Goal: Task Accomplishment & Management: Manage account settings

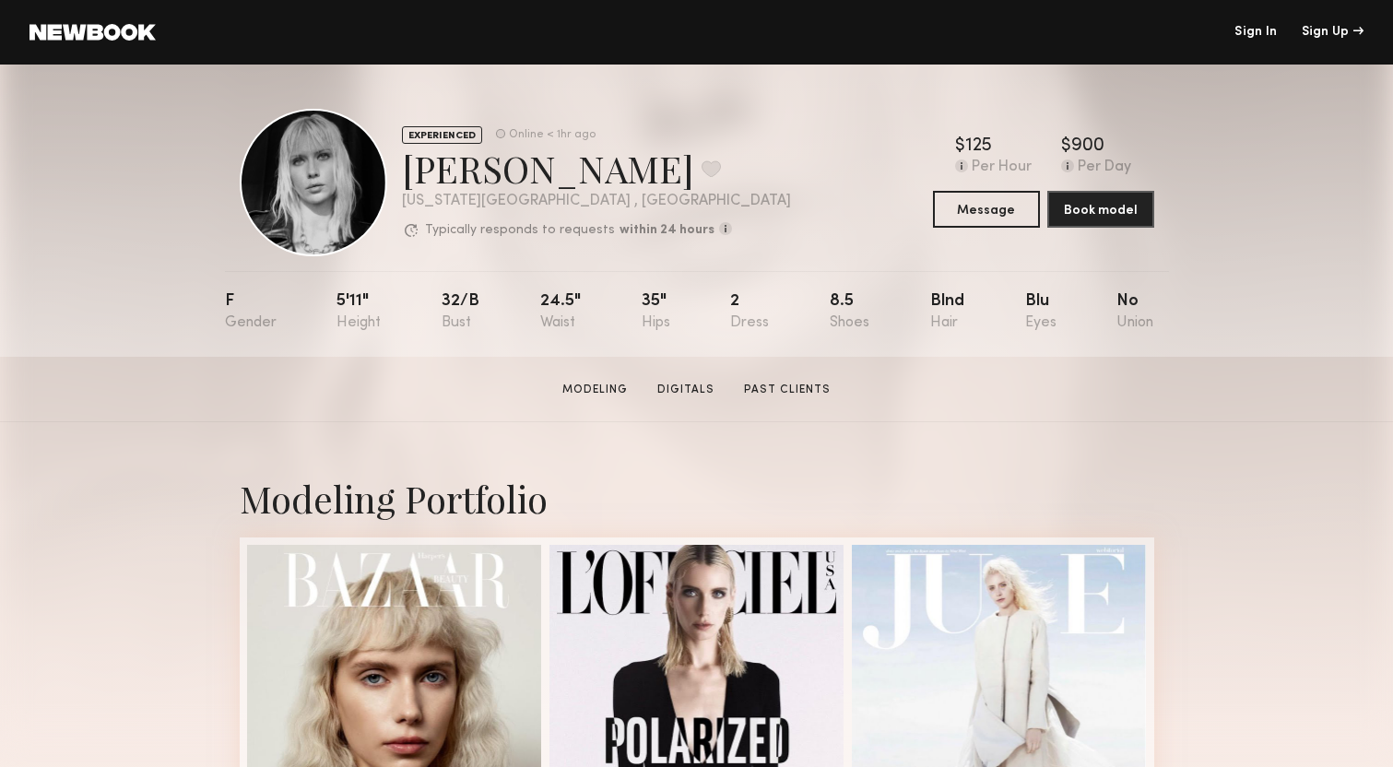
click at [1249, 38] on link "Sign In" at bounding box center [1255, 32] width 42 height 13
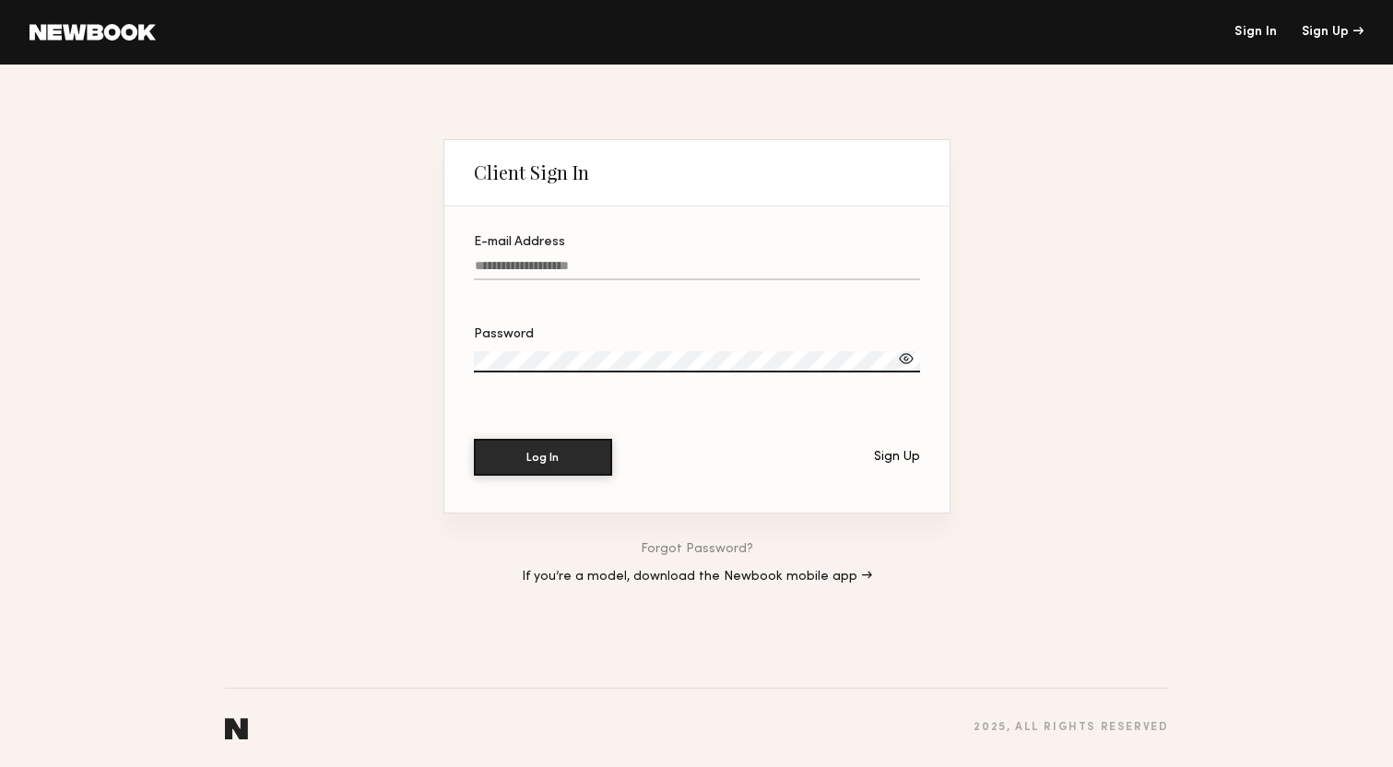
click at [613, 269] on input "E-mail Address" at bounding box center [697, 269] width 446 height 21
type input "**********"
click at [474, 439] on button "Log In" at bounding box center [543, 457] width 138 height 37
click at [546, 266] on input "**********" at bounding box center [697, 269] width 446 height 21
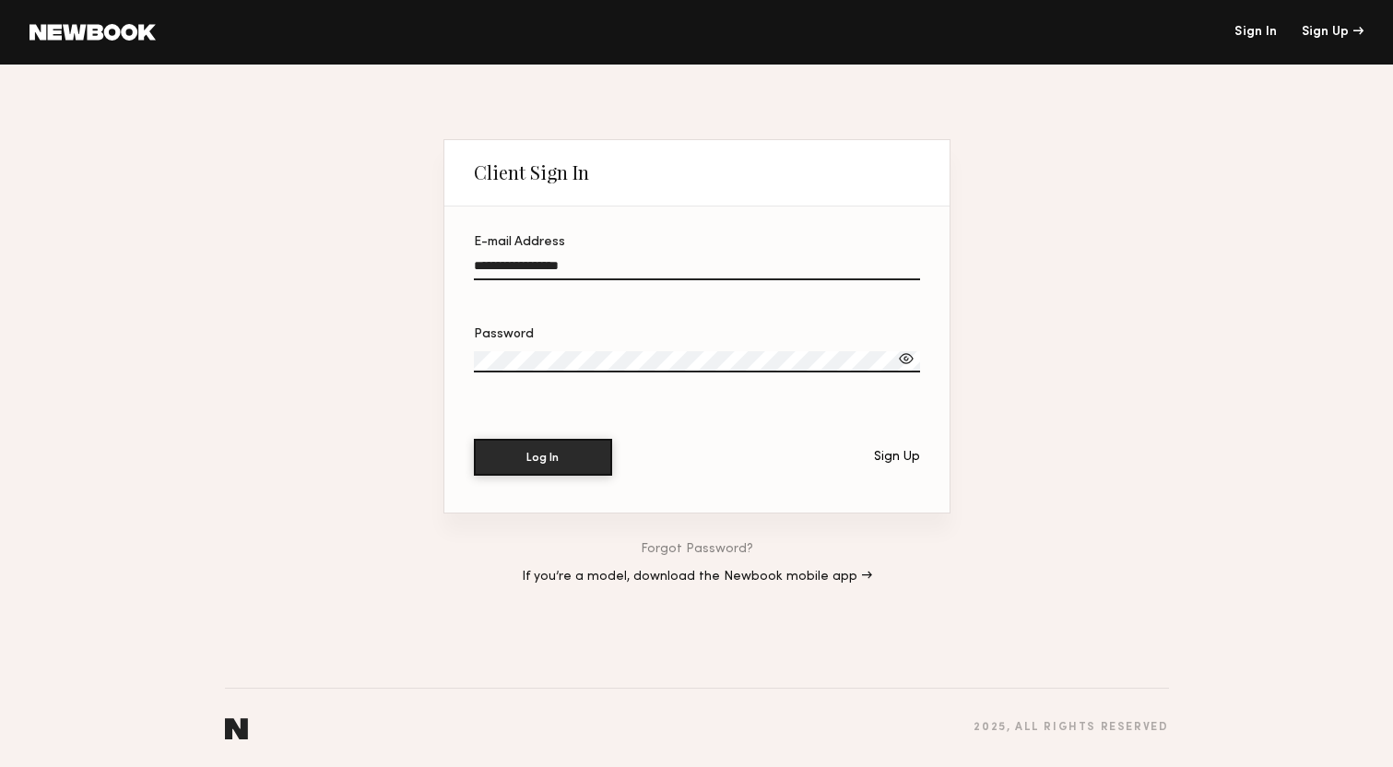
click at [546, 266] on input "**********" at bounding box center [697, 269] width 446 height 21
click at [564, 511] on section "E-mail Address Required Password Log In Sign Up" at bounding box center [696, 359] width 505 height 306
click at [545, 265] on input "E-mail Address Required" at bounding box center [697, 269] width 446 height 21
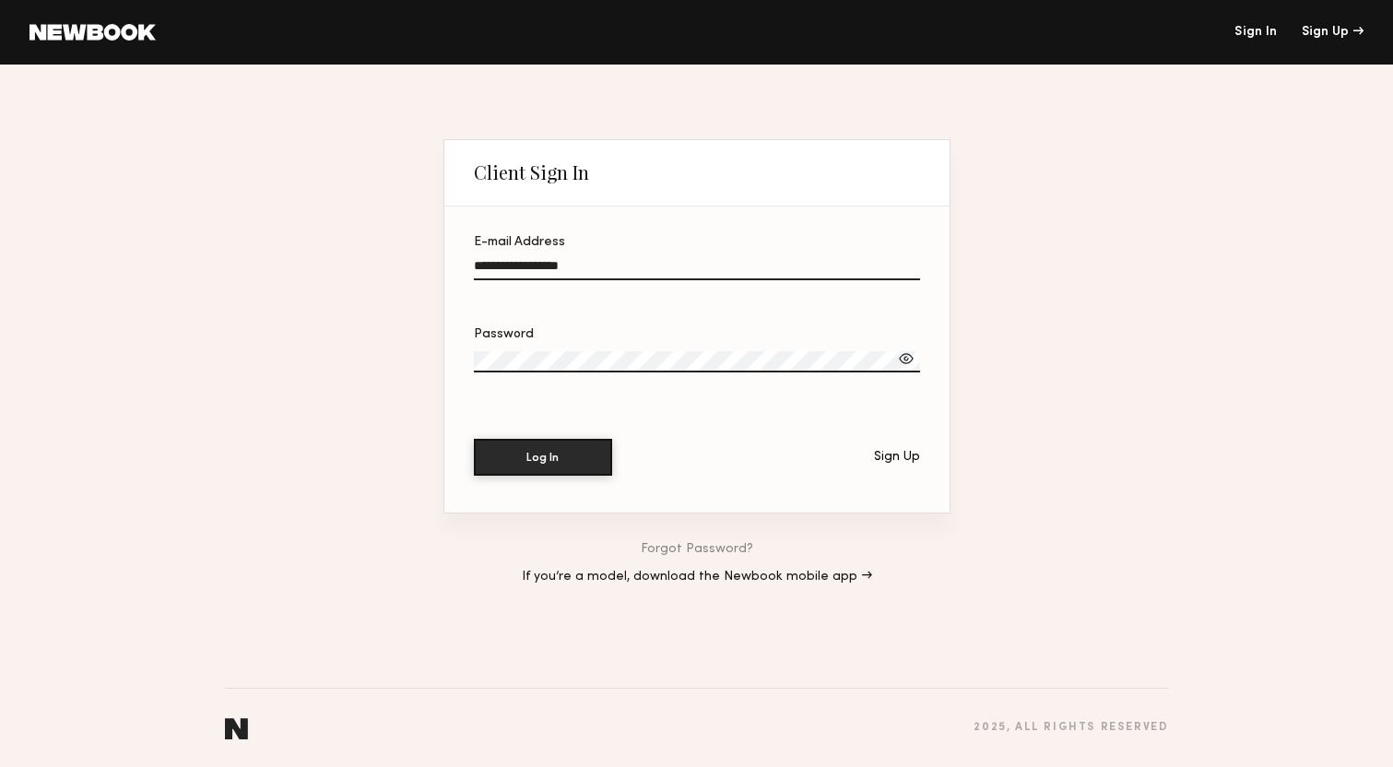
type input "**********"
click at [474, 439] on button "Log In" at bounding box center [543, 457] width 138 height 37
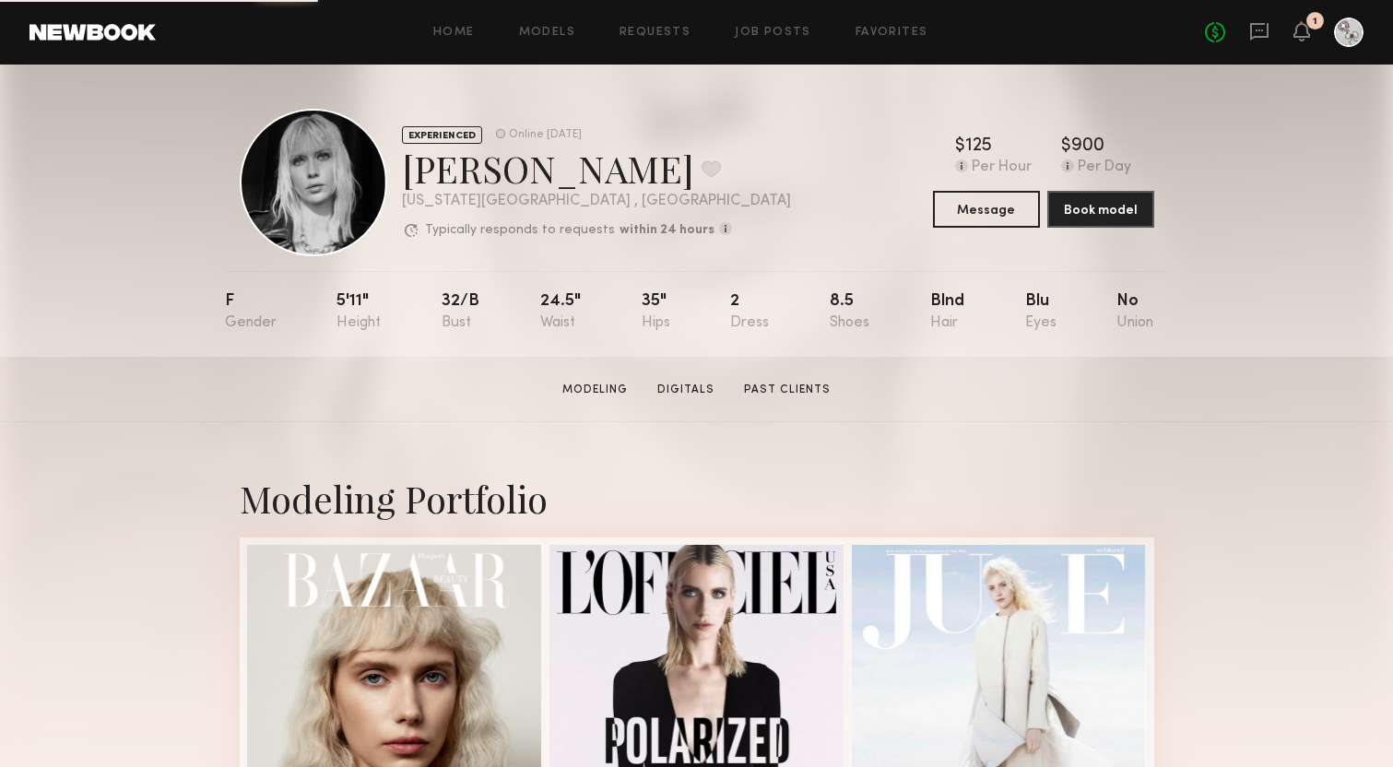
click at [1241, 207] on div "EXPERIENCED Online 1d ago Anna E. Favorite New York City , NY Typically respond…" at bounding box center [696, 211] width 1393 height 292
click at [1284, 239] on div "EXPERIENCED Online 1d ago Anna E. Favorite New York City , NY Typically respond…" at bounding box center [696, 211] width 1393 height 292
click at [701, 170] on button at bounding box center [710, 168] width 19 height 17
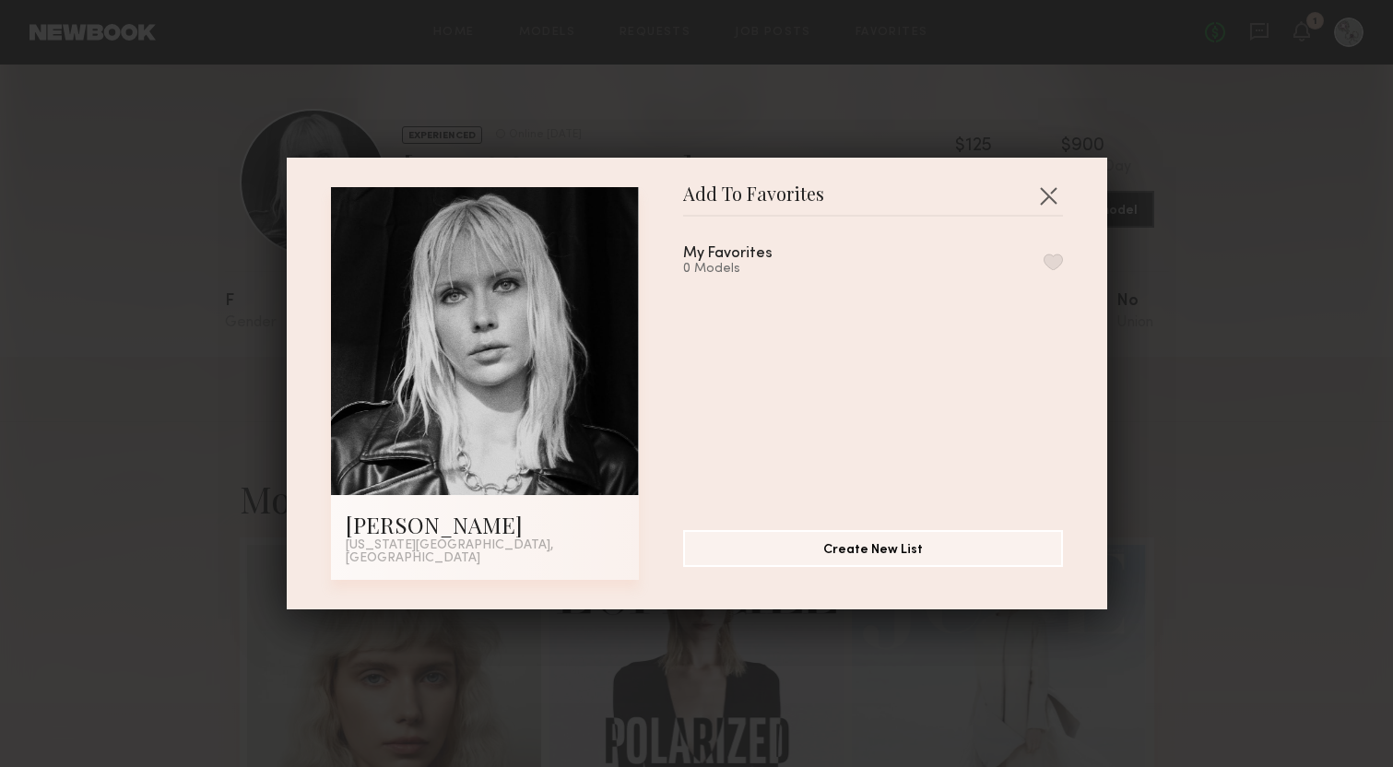
click at [1052, 265] on button "button" at bounding box center [1052, 261] width 19 height 17
click at [1049, 202] on button "button" at bounding box center [1047, 195] width 29 height 29
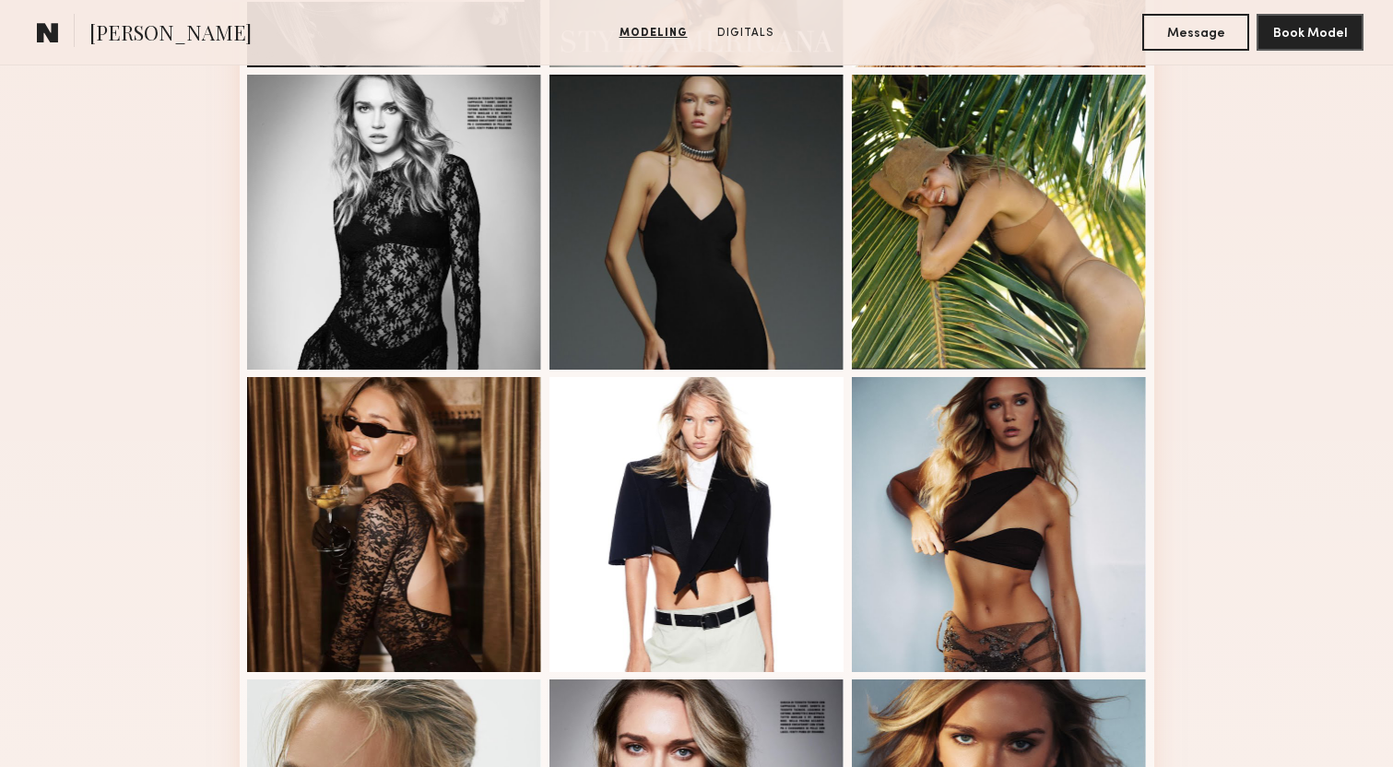
scroll to position [1180, 0]
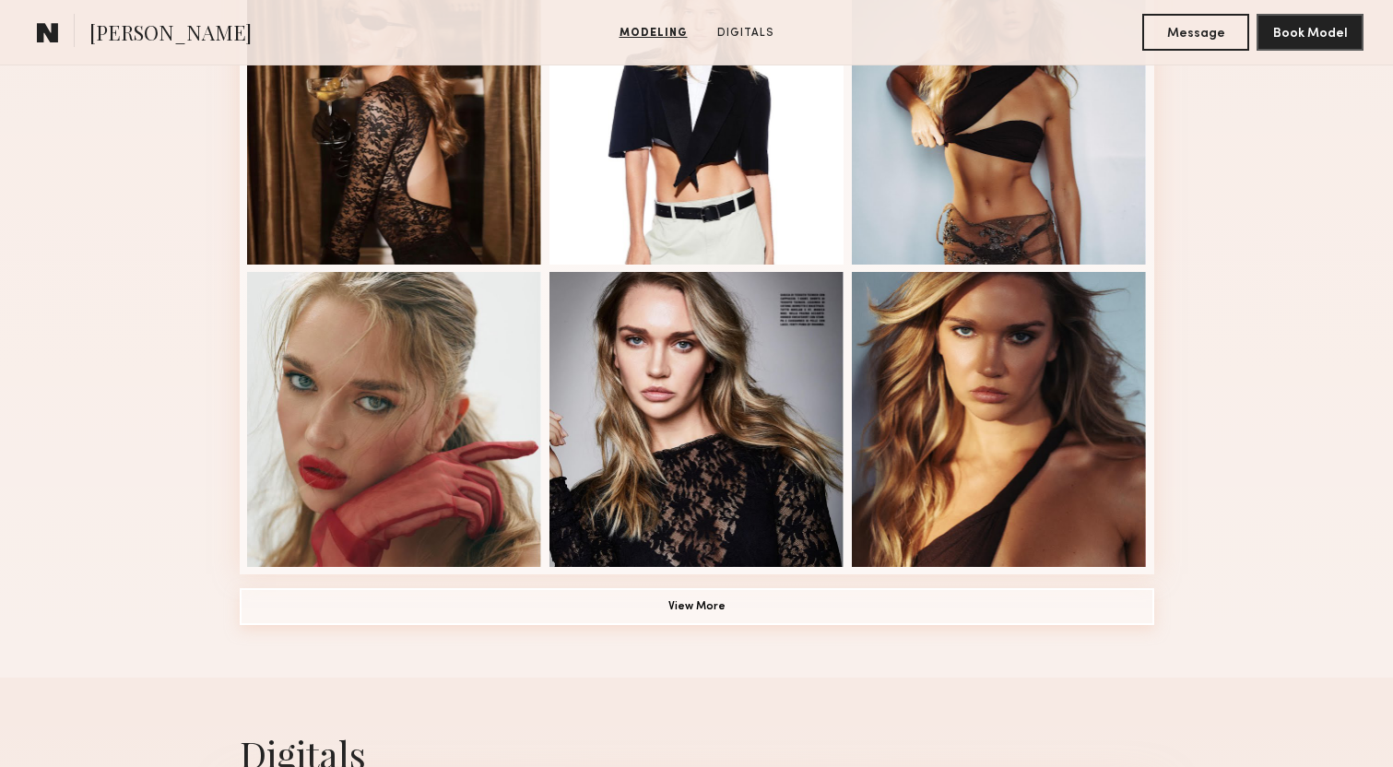
click at [382, 610] on button "View More" at bounding box center [697, 606] width 914 height 37
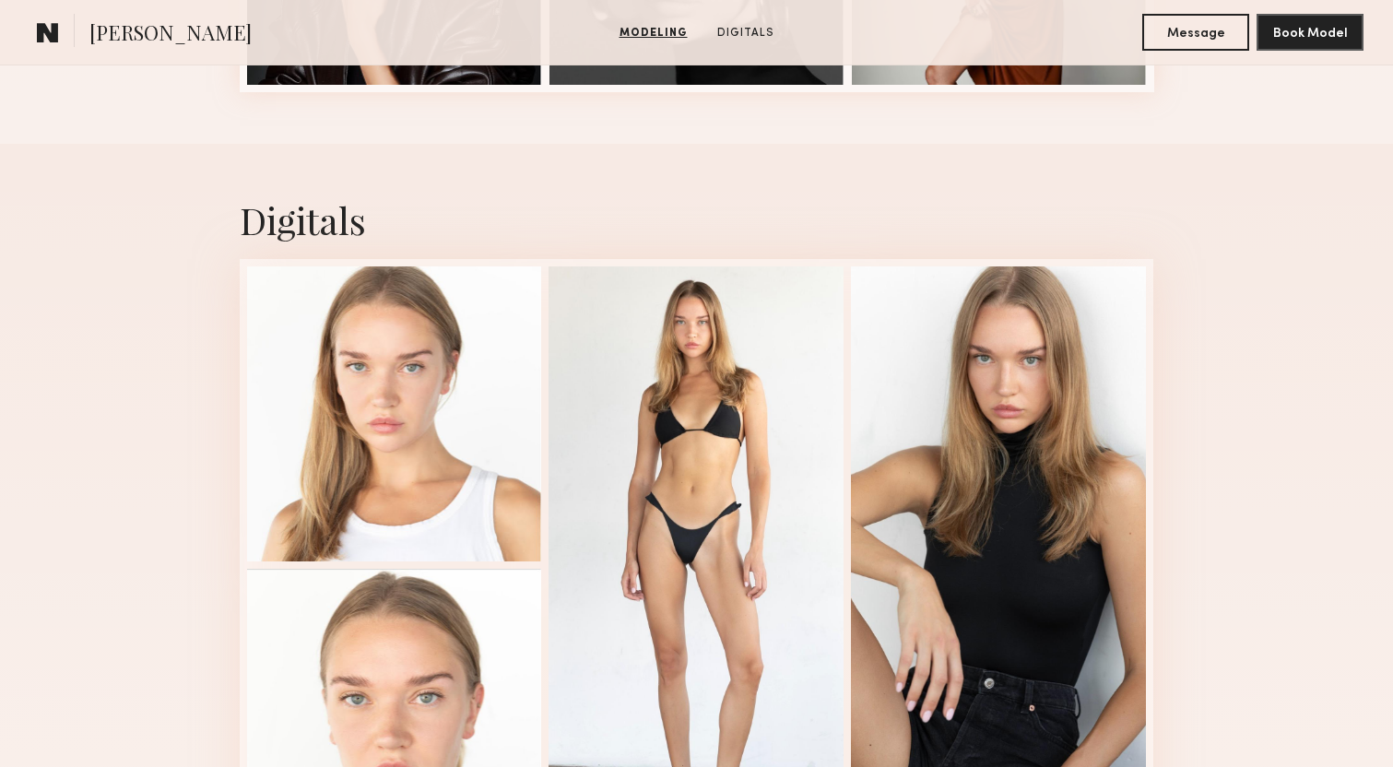
scroll to position [1987, 0]
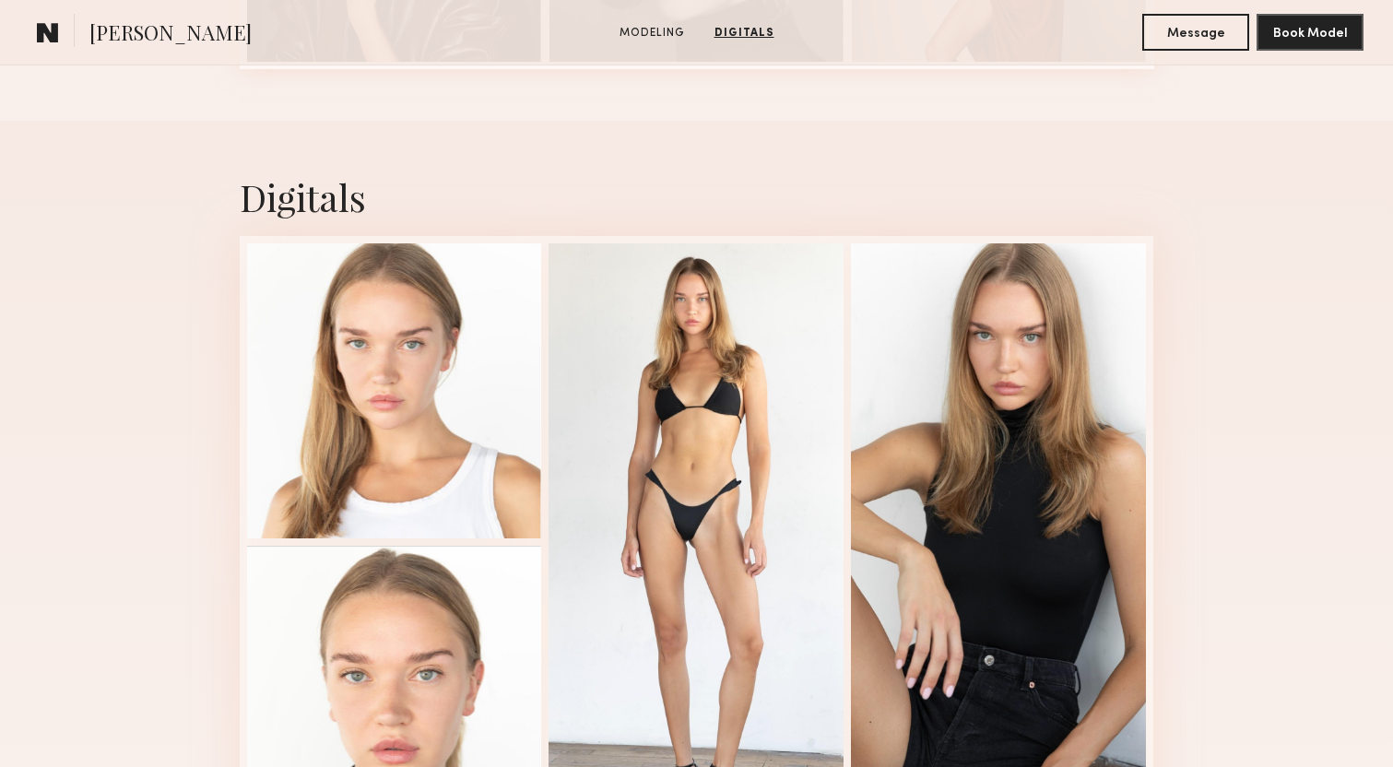
click at [162, 533] on div "Digitals 1 of 4" at bounding box center [696, 510] width 1393 height 779
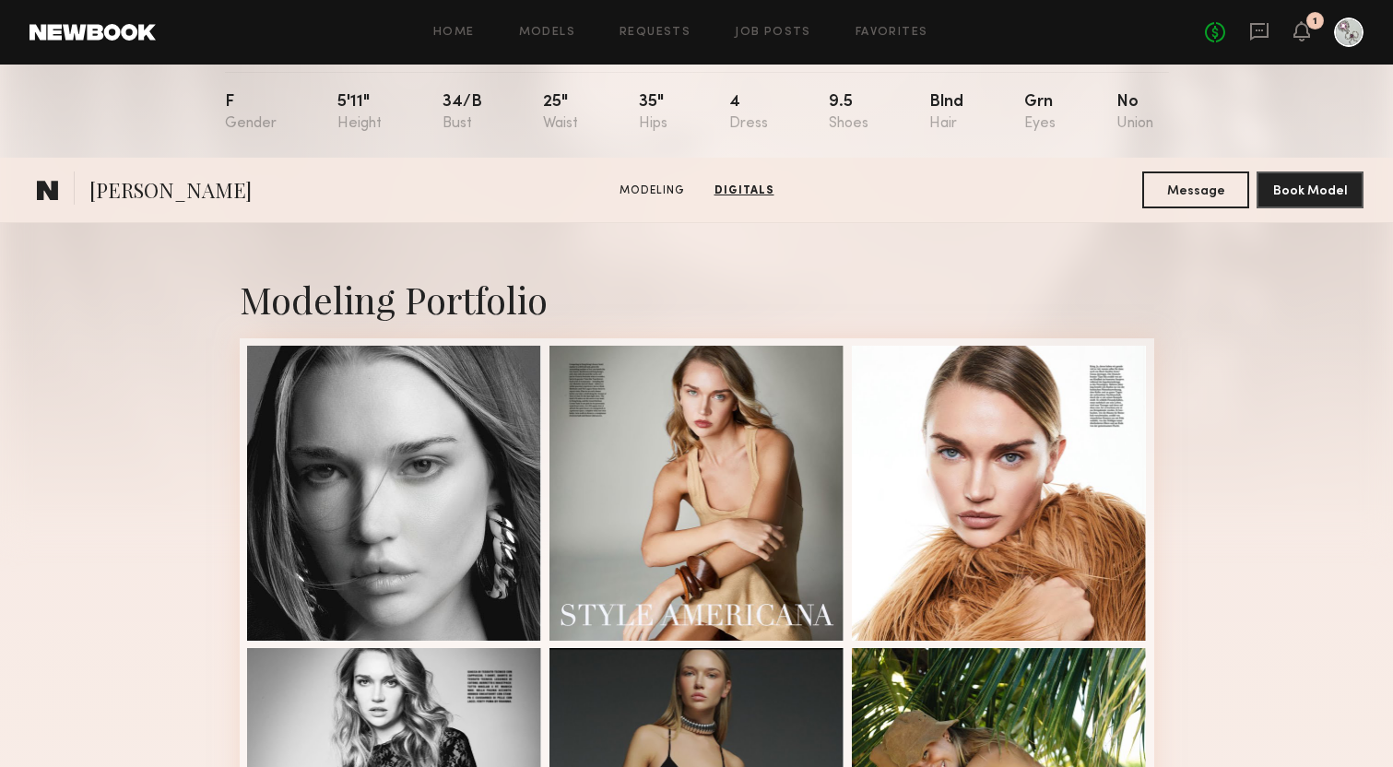
scroll to position [0, 0]
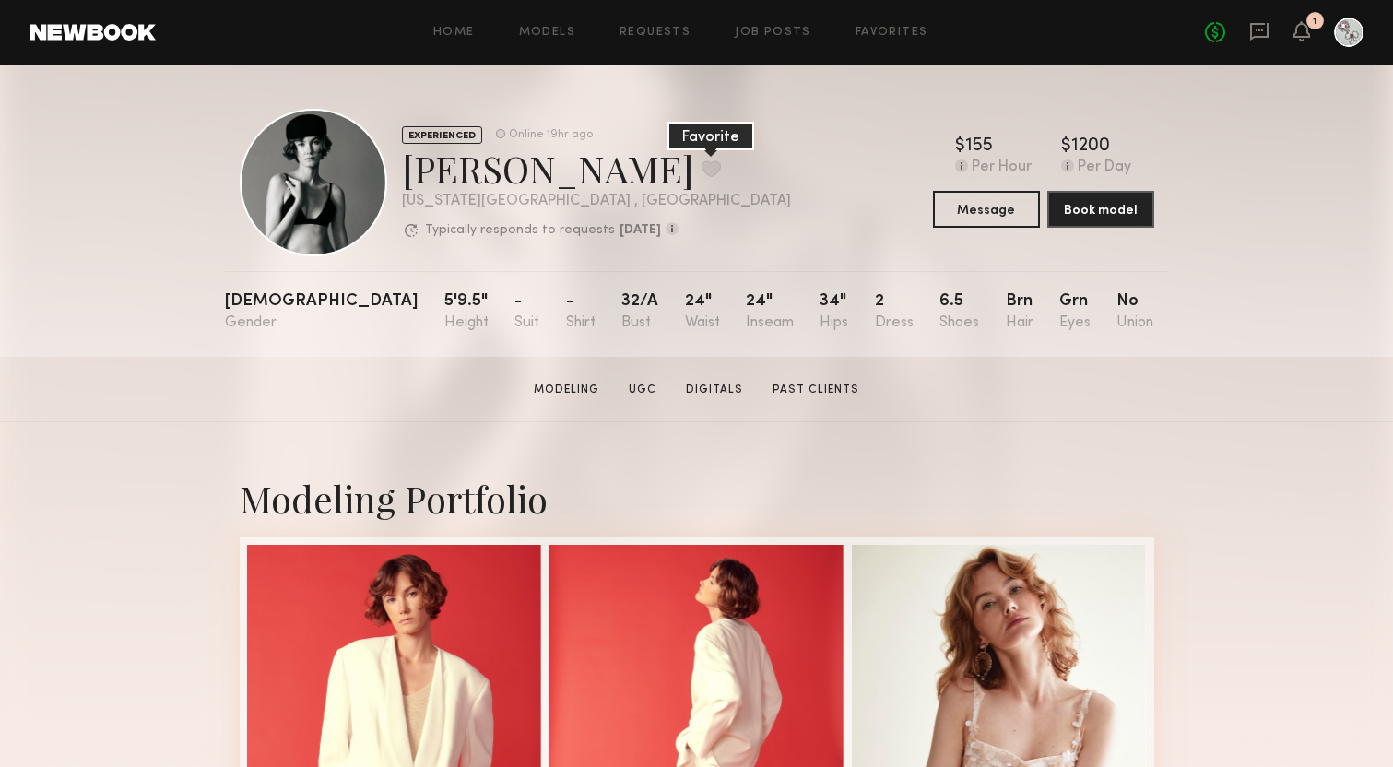
click at [701, 171] on button at bounding box center [710, 168] width 19 height 17
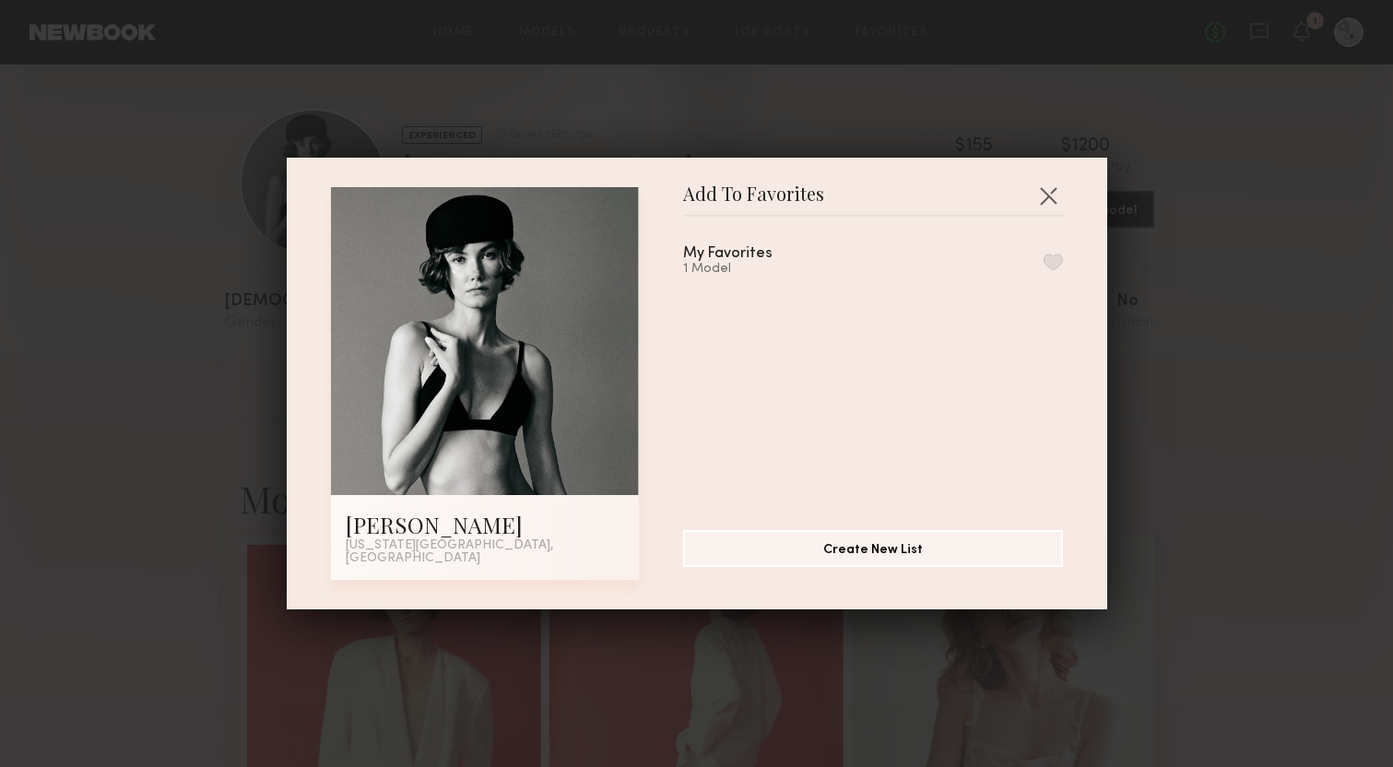
click at [711, 275] on div "1 Model" at bounding box center [750, 269] width 134 height 15
click at [1049, 269] on button "button" at bounding box center [1052, 261] width 19 height 17
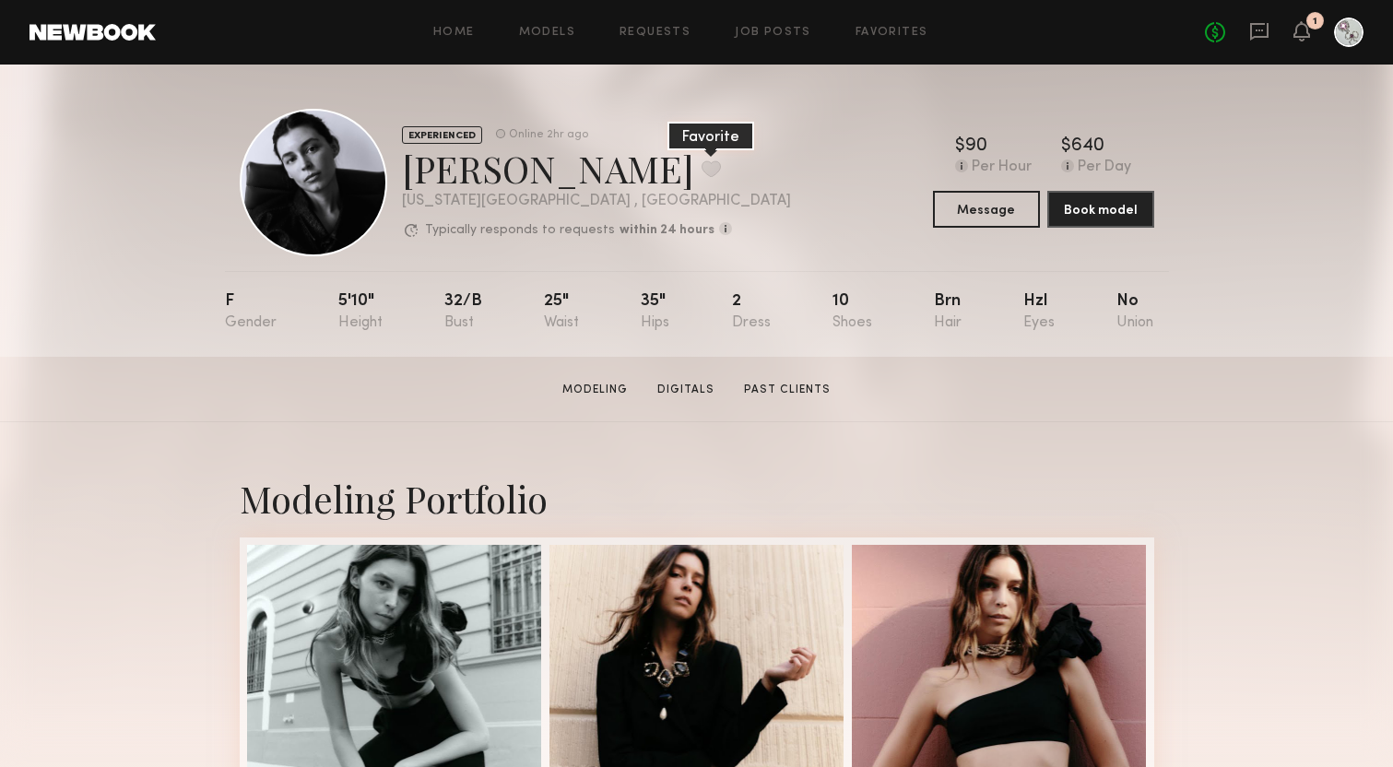
click at [701, 171] on button at bounding box center [710, 168] width 19 height 17
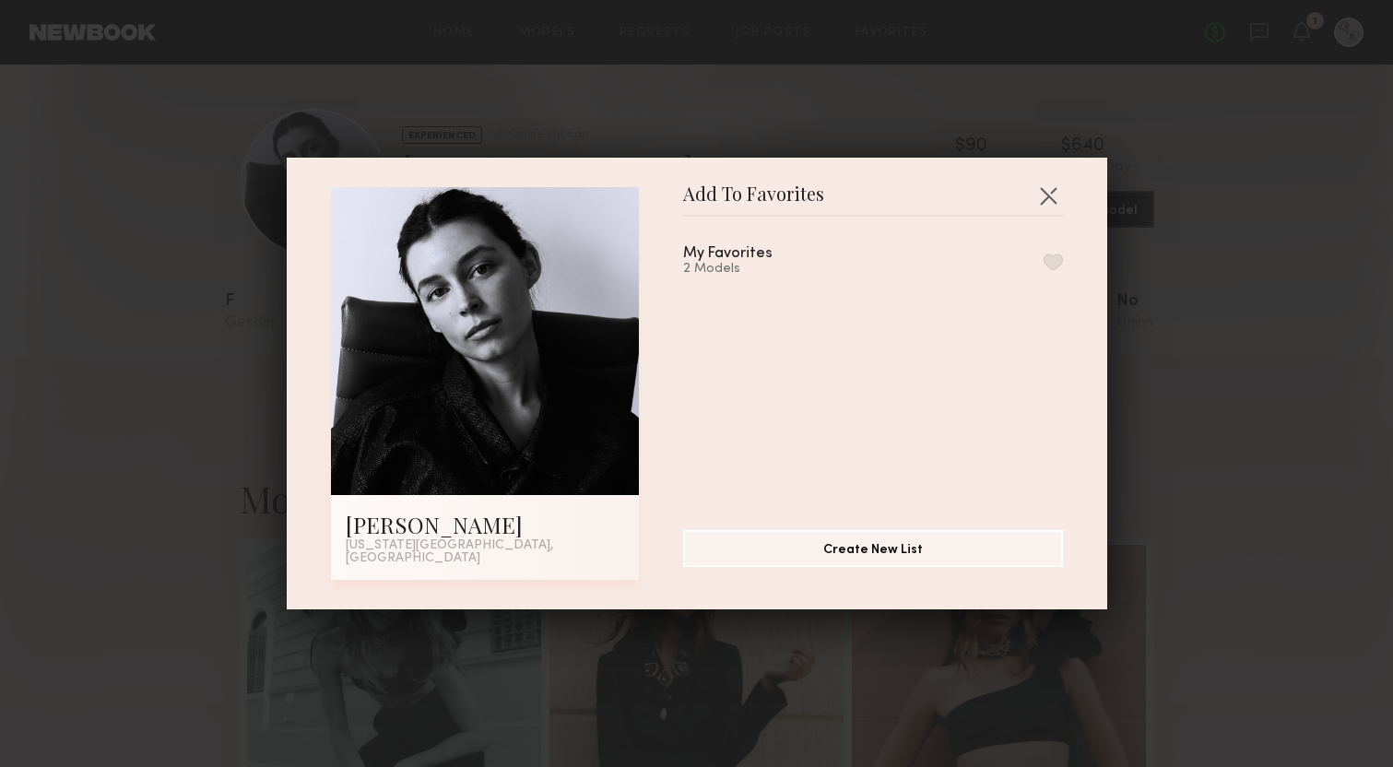
click at [1053, 270] on button "button" at bounding box center [1052, 261] width 19 height 17
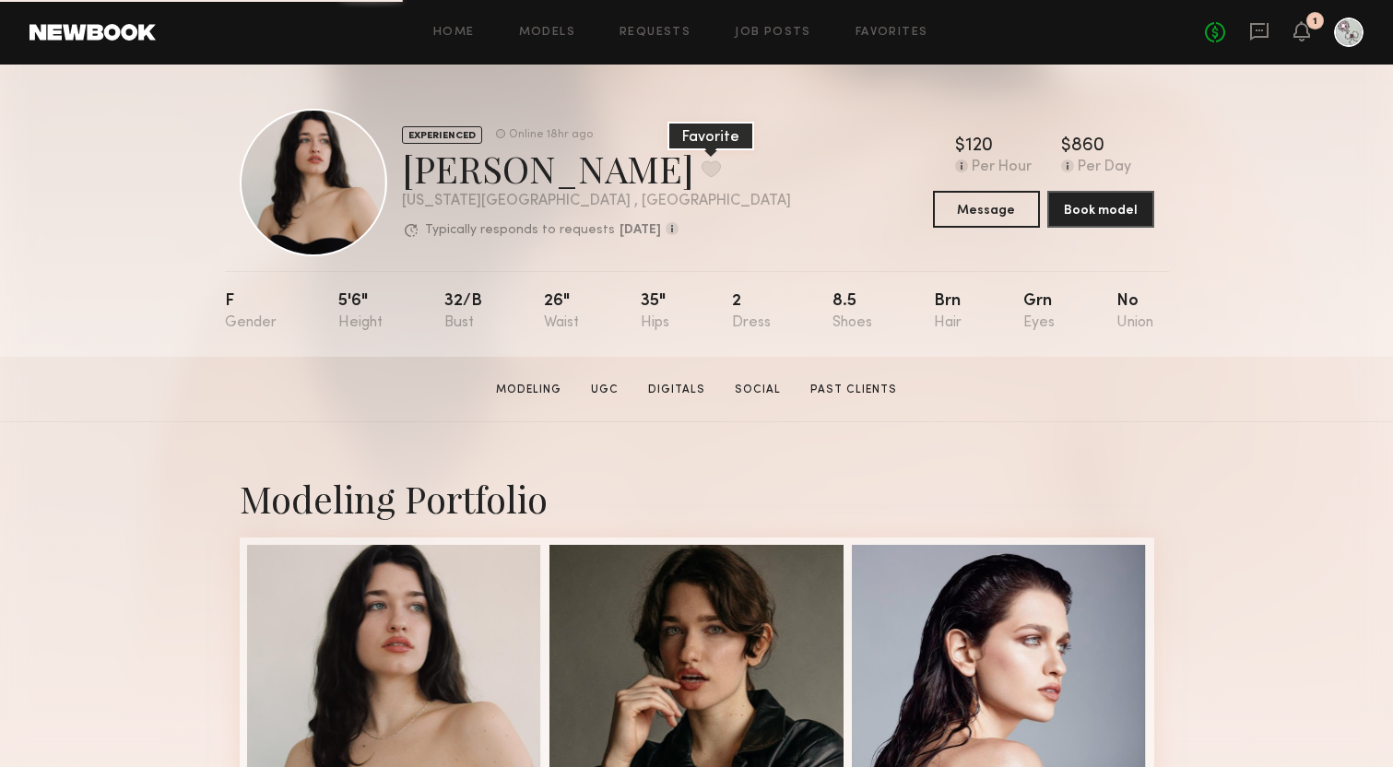
click at [701, 163] on button at bounding box center [710, 168] width 19 height 17
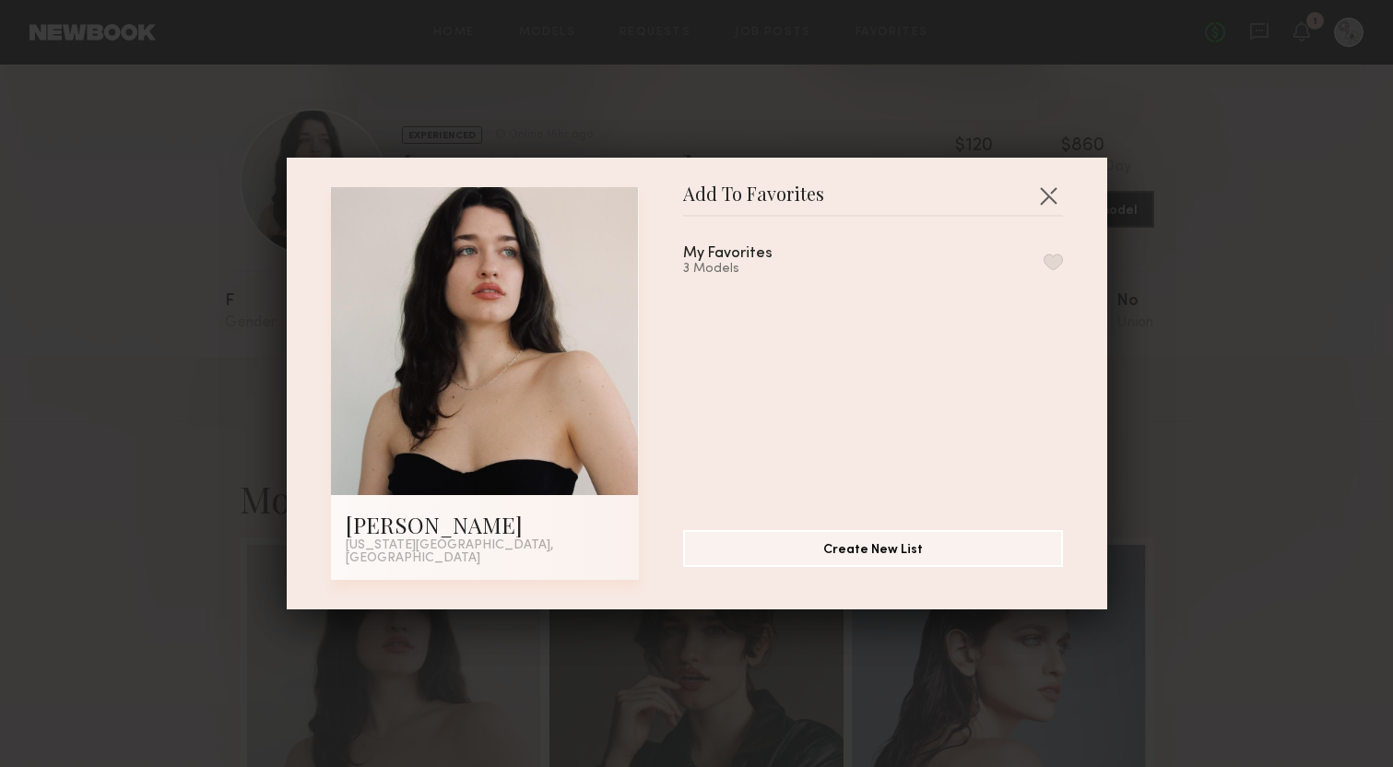
click at [1054, 262] on button "button" at bounding box center [1052, 261] width 19 height 17
click at [1046, 205] on button "button" at bounding box center [1047, 195] width 29 height 29
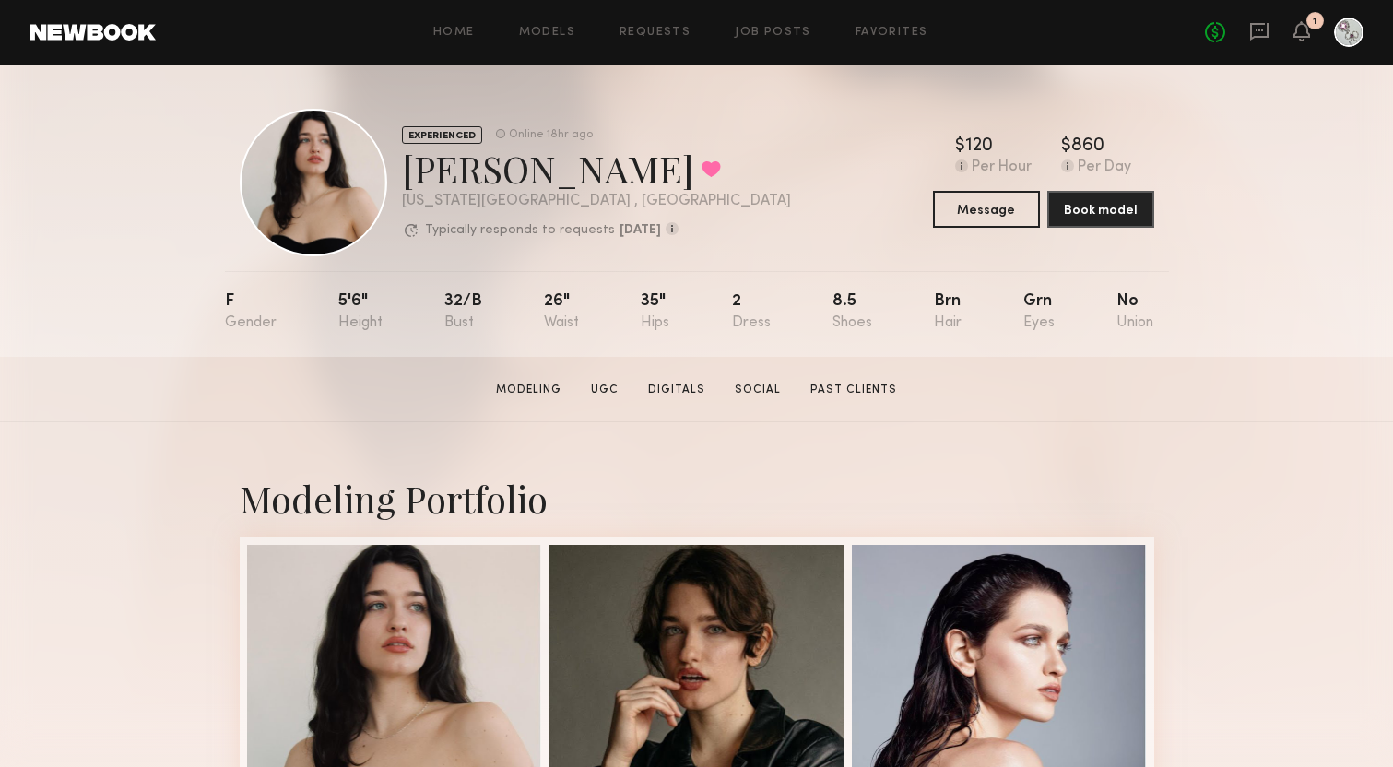
click at [754, 112] on div "EXPERIENCED Online 18hr ago Alessandra B. Favorited New York City , NY Typicall…" at bounding box center [697, 182] width 914 height 147
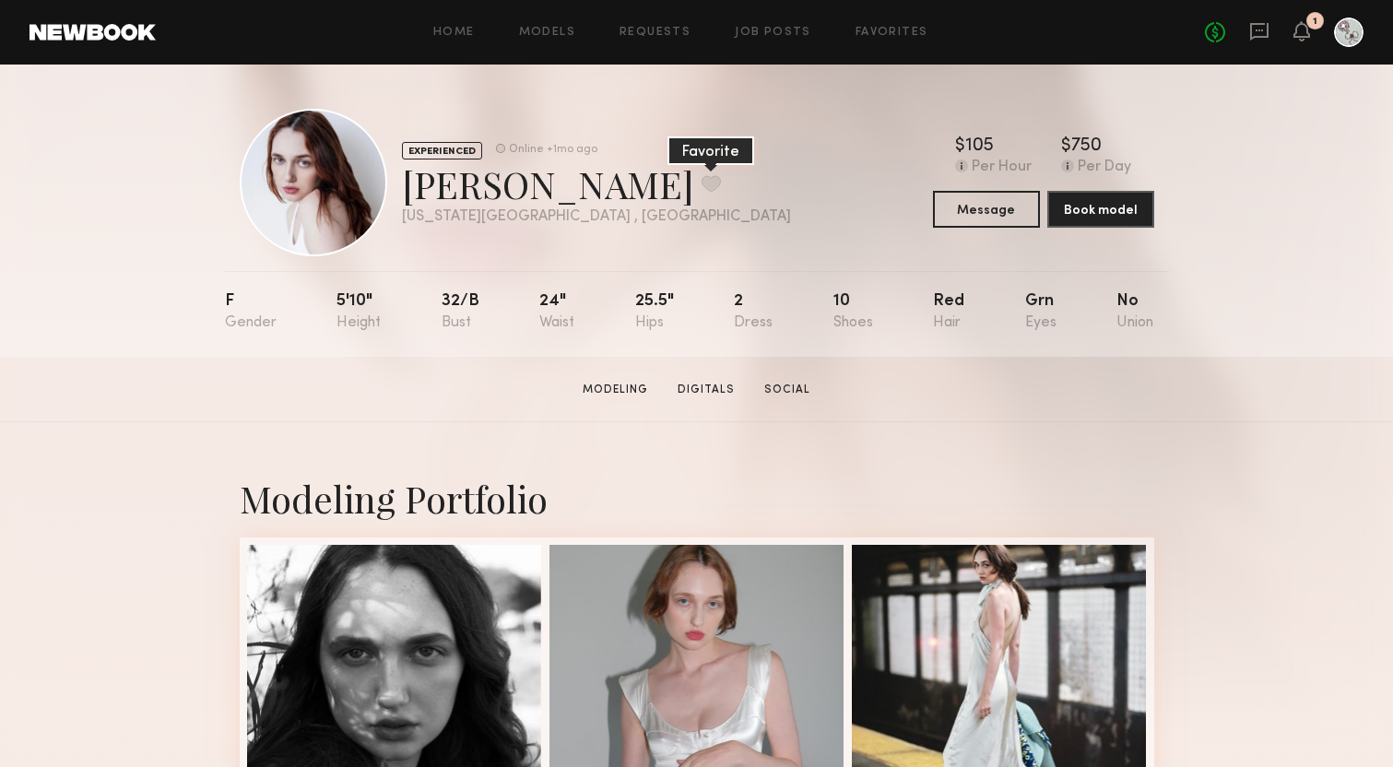
click at [701, 186] on button at bounding box center [710, 183] width 19 height 17
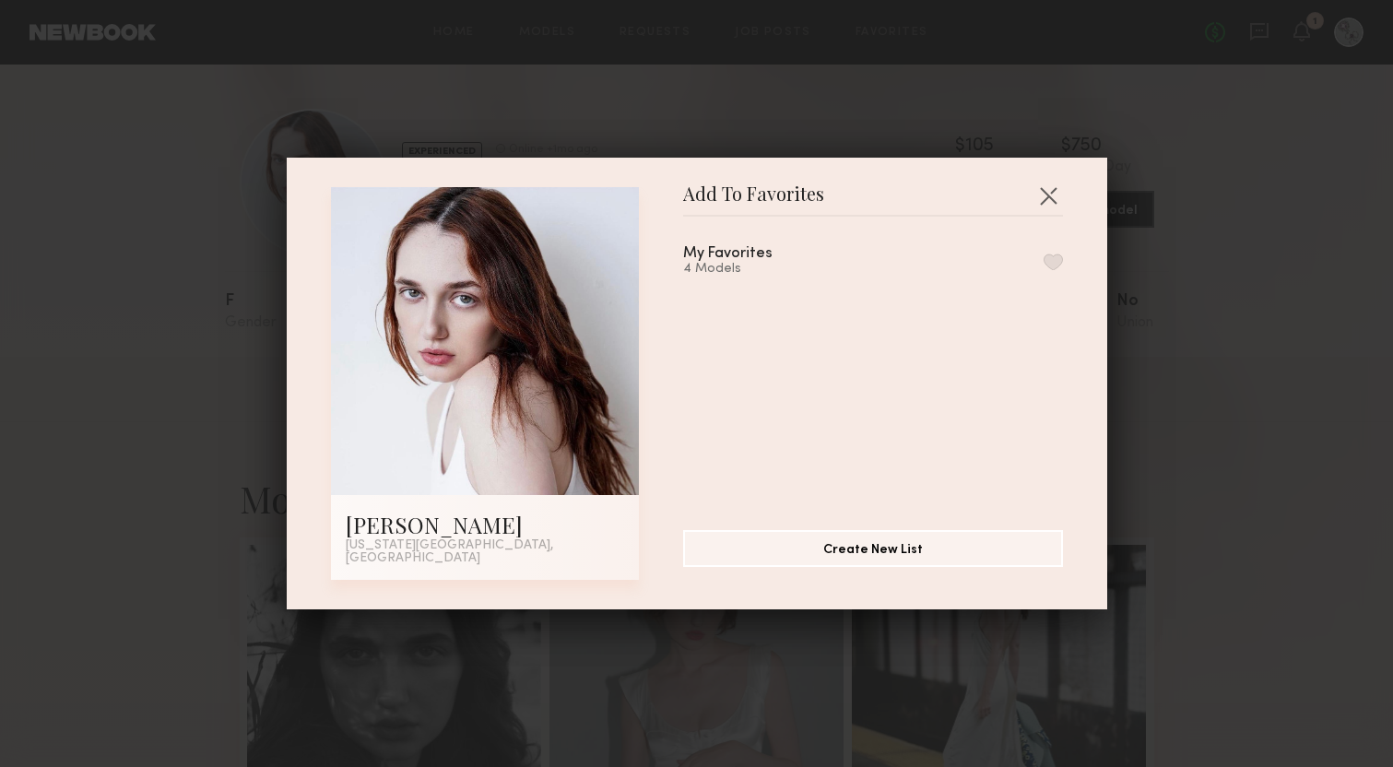
click at [1056, 265] on button "button" at bounding box center [1052, 261] width 19 height 17
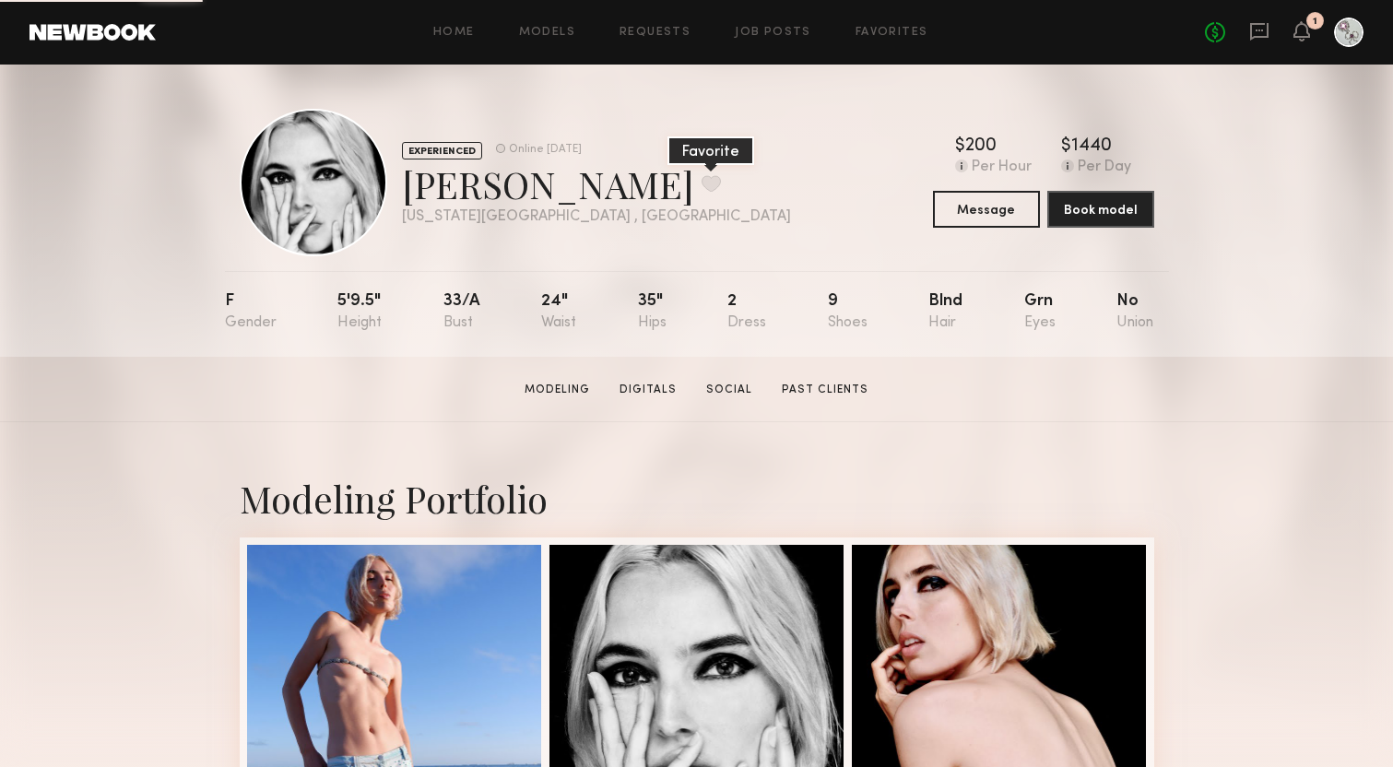
click at [701, 181] on button at bounding box center [710, 183] width 19 height 17
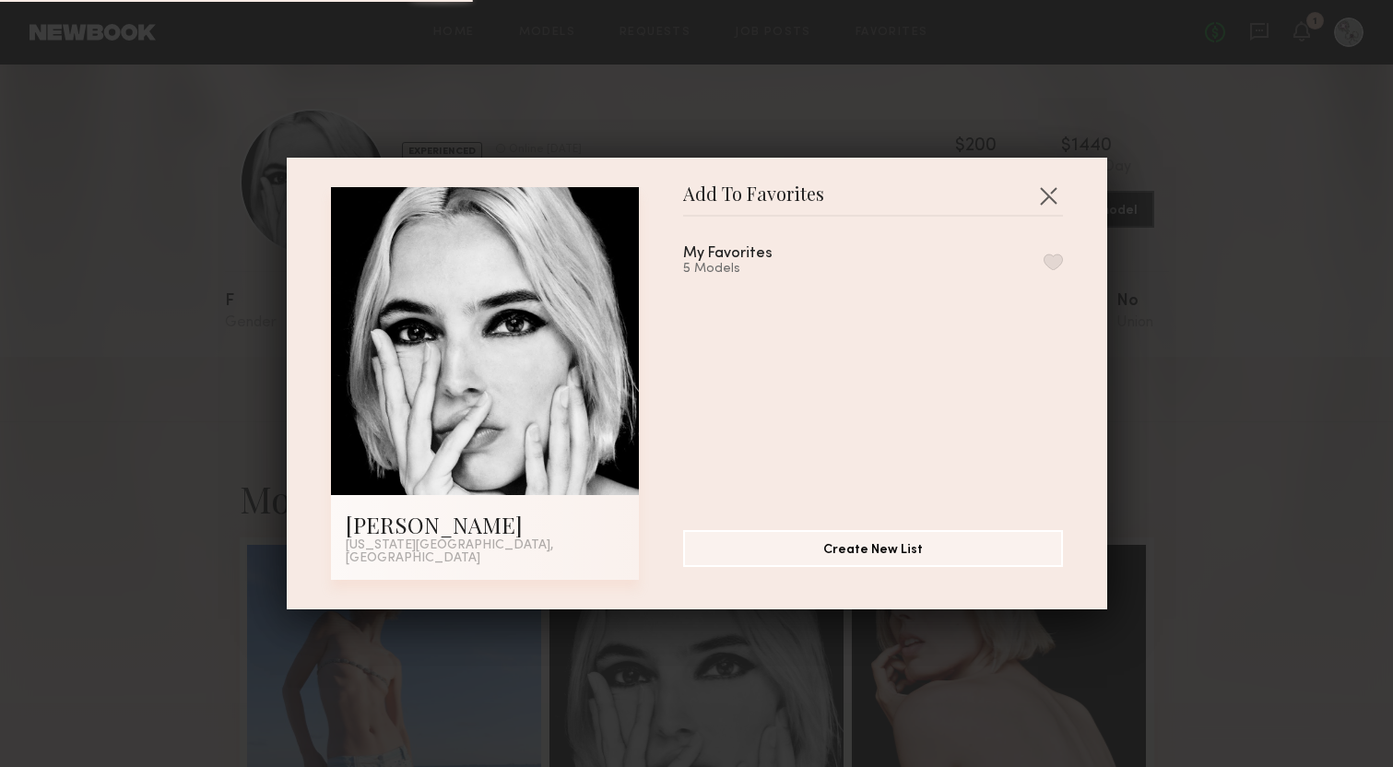
click at [1052, 270] on button "button" at bounding box center [1052, 261] width 19 height 17
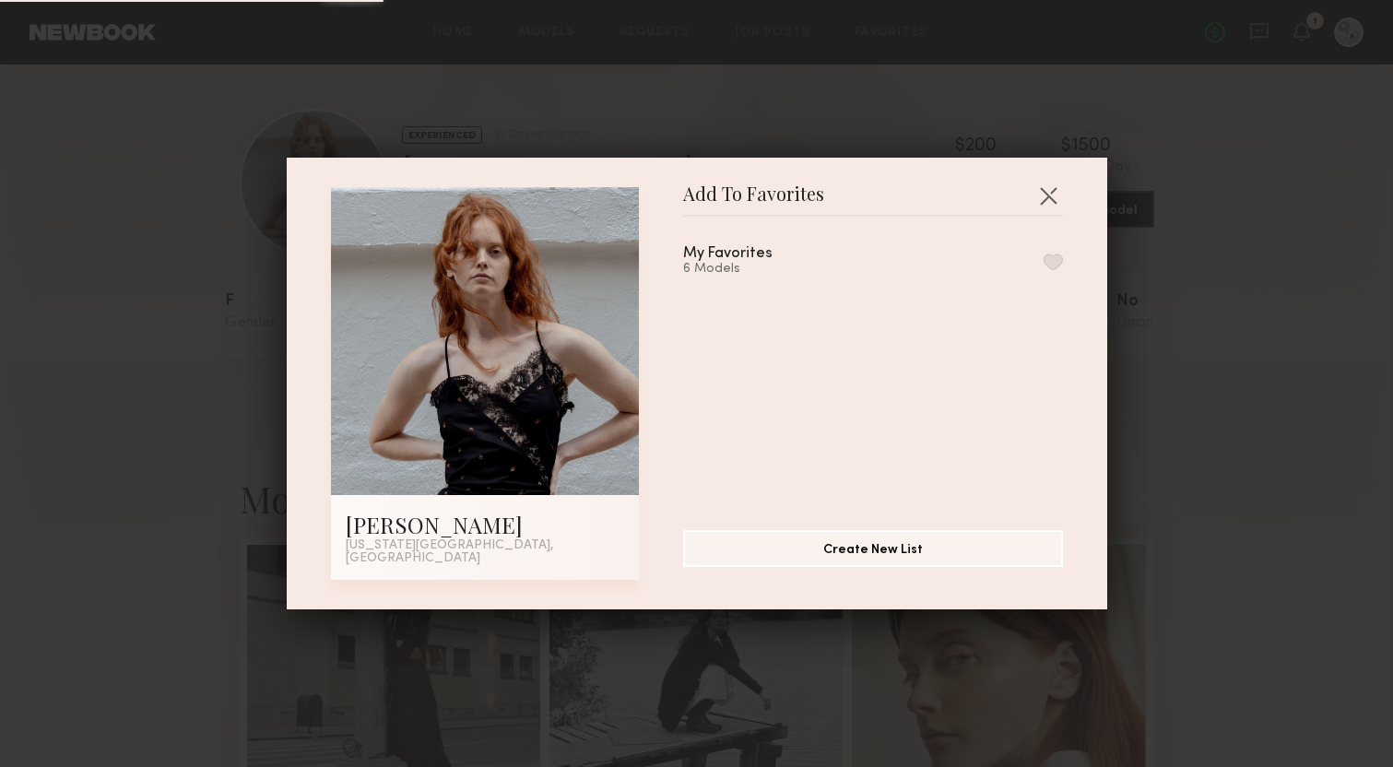
click at [1048, 265] on button "button" at bounding box center [1052, 261] width 19 height 17
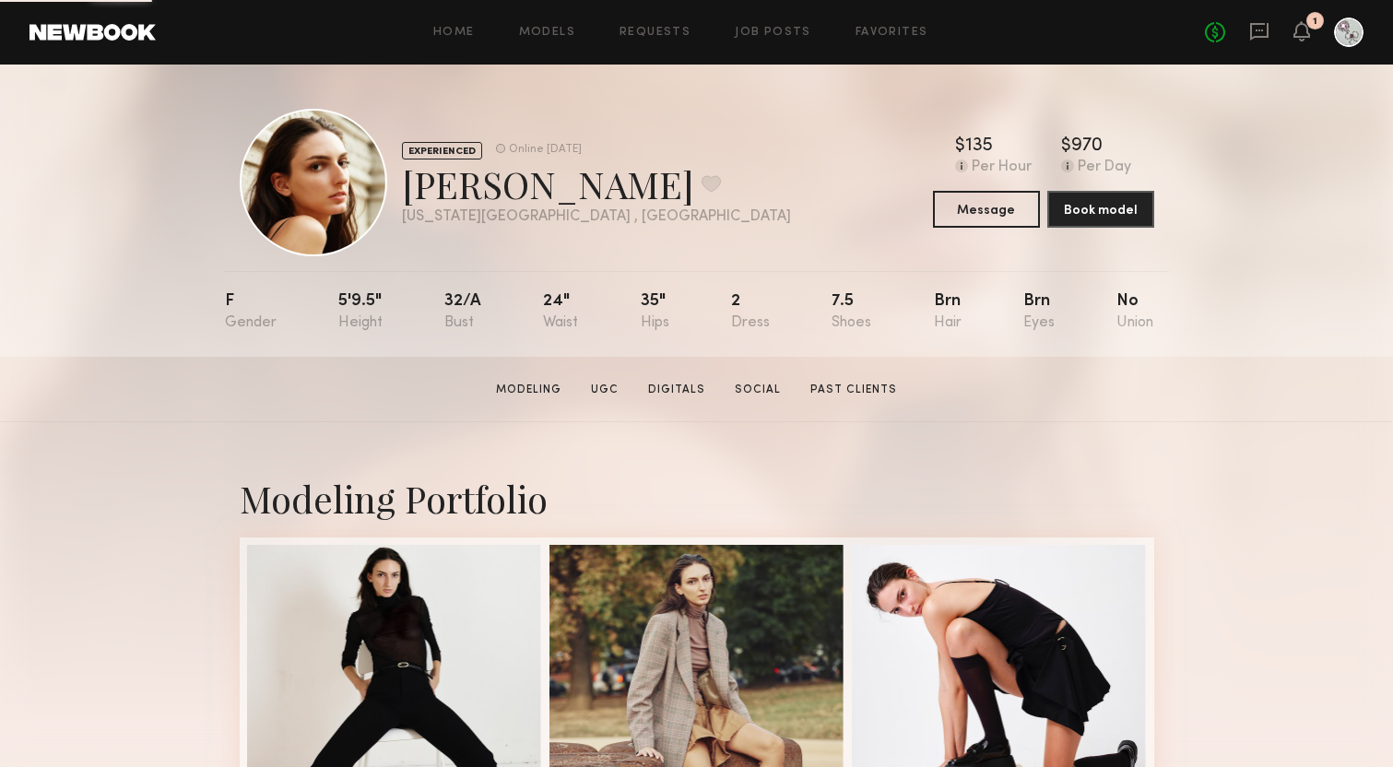
click at [701, 180] on button at bounding box center [710, 183] width 19 height 17
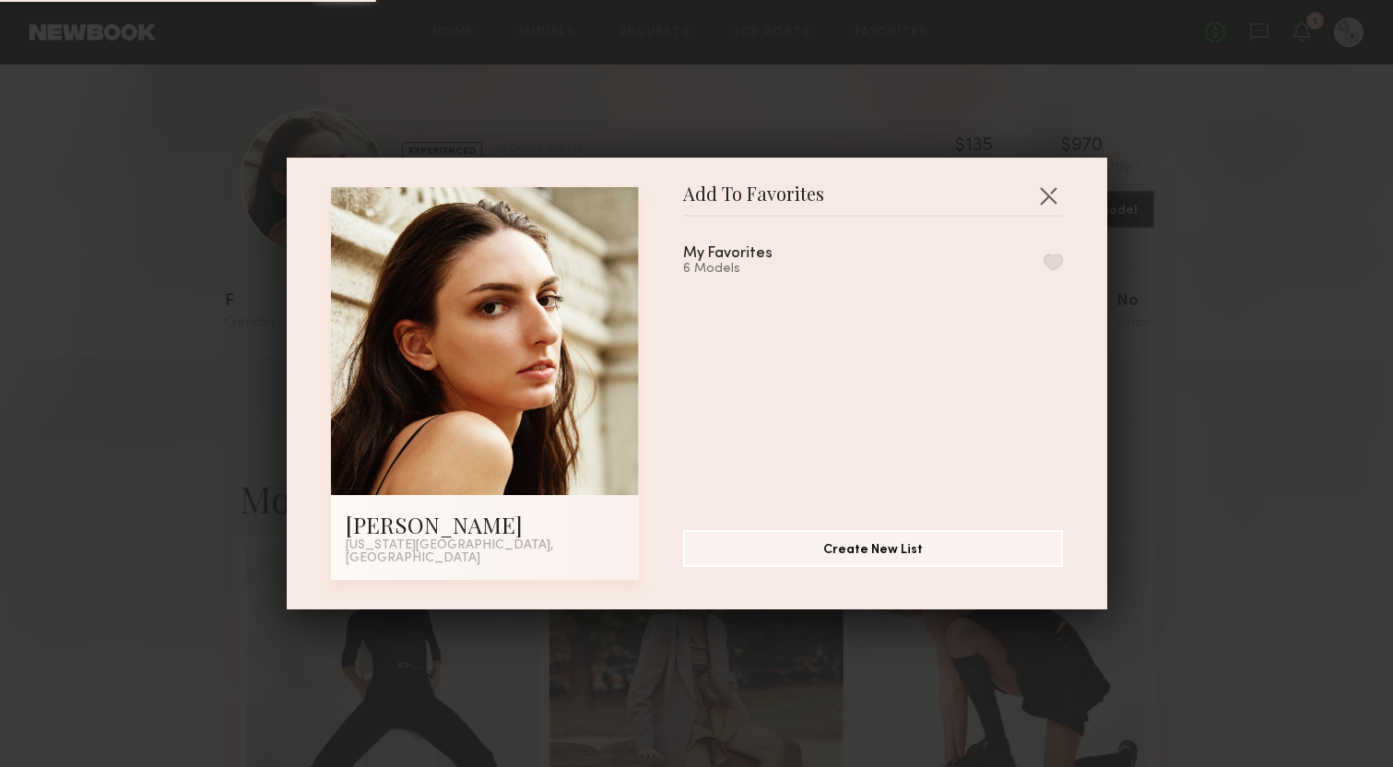
click at [1050, 270] on button "button" at bounding box center [1052, 261] width 19 height 17
